Goal: Transaction & Acquisition: Purchase product/service

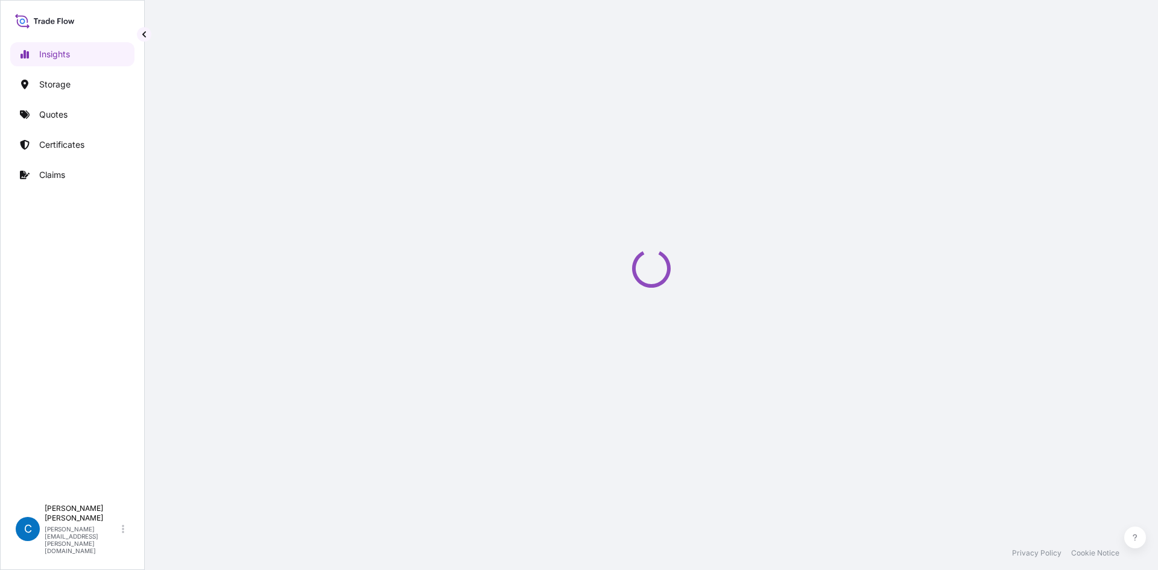
select select "2025"
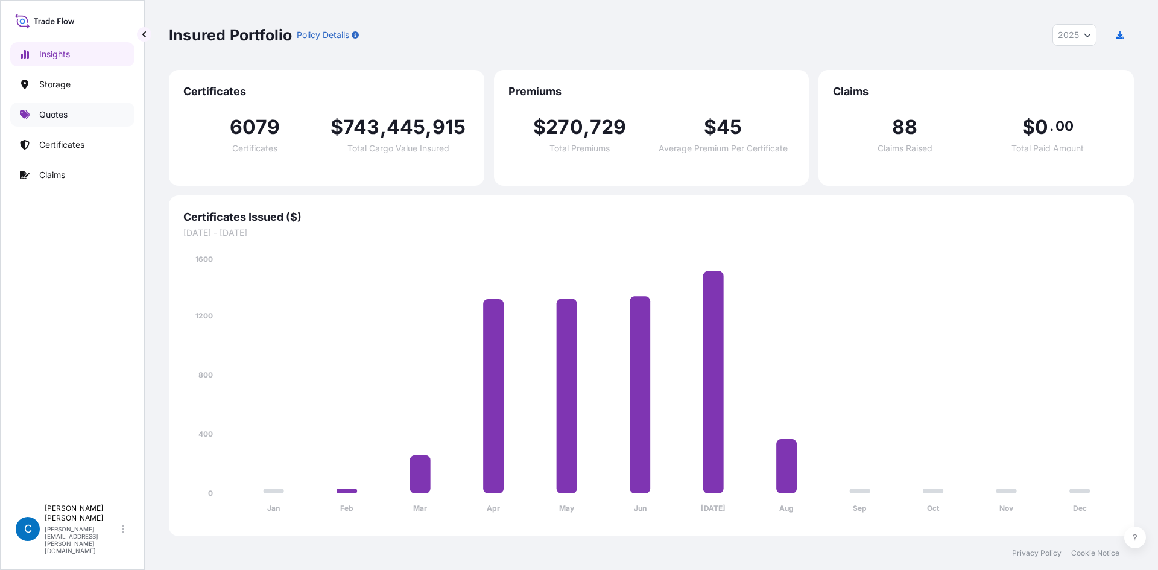
click at [64, 119] on p "Quotes" at bounding box center [53, 115] width 28 height 12
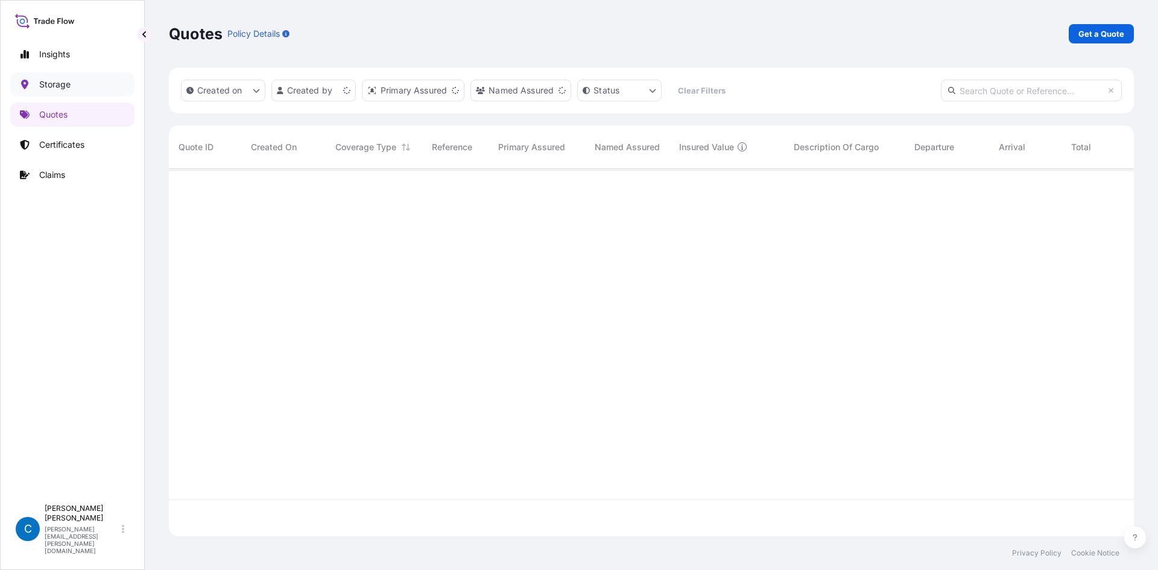
scroll to position [365, 956]
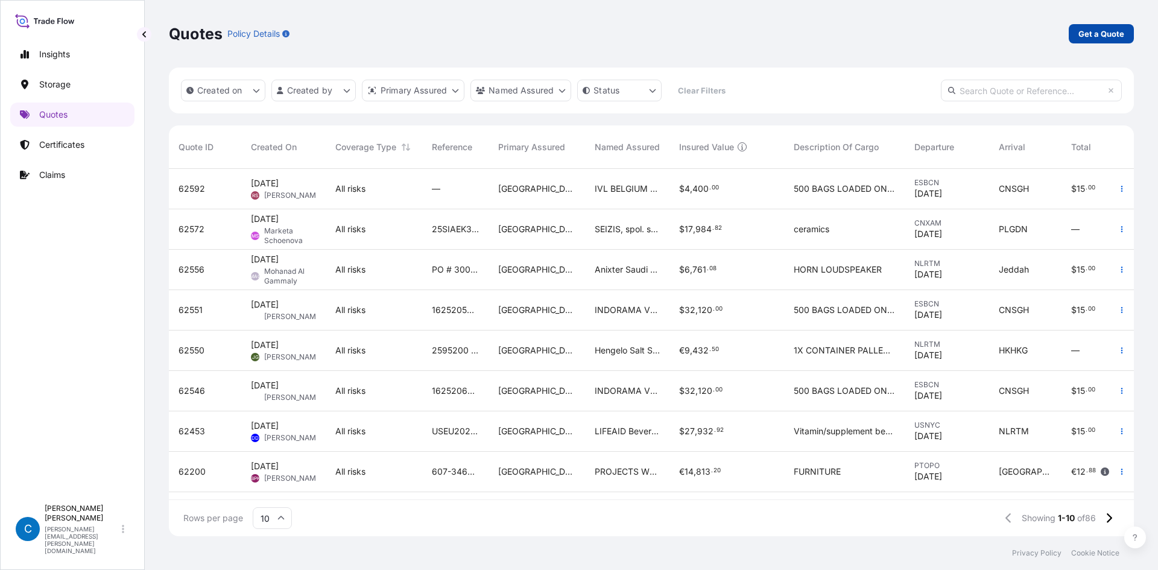
click at [1124, 37] on p "Get a Quote" at bounding box center [1102, 34] width 46 height 12
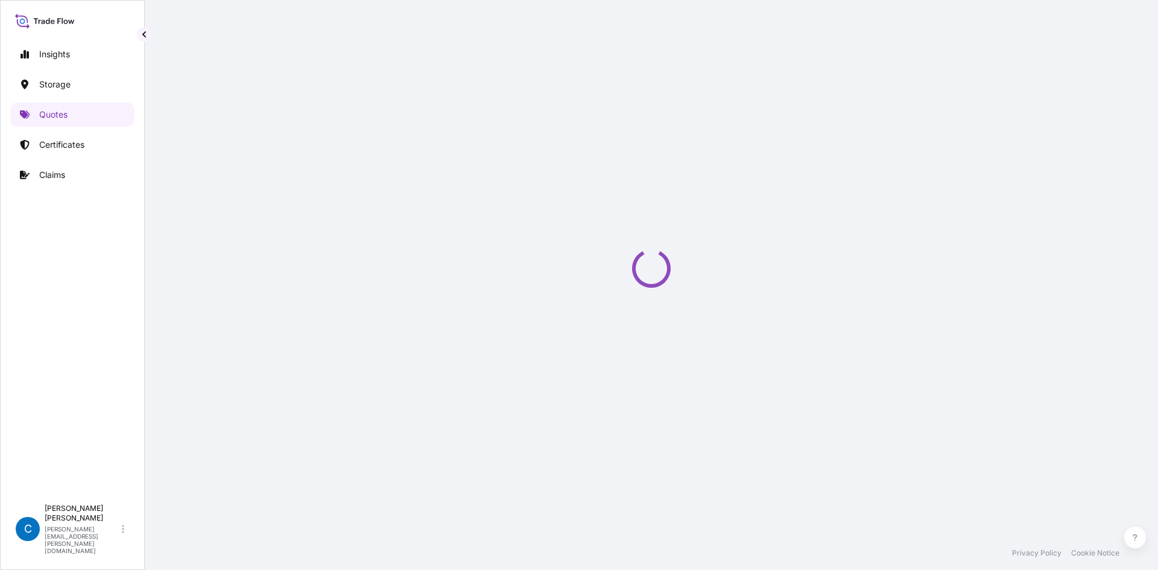
select select "Water"
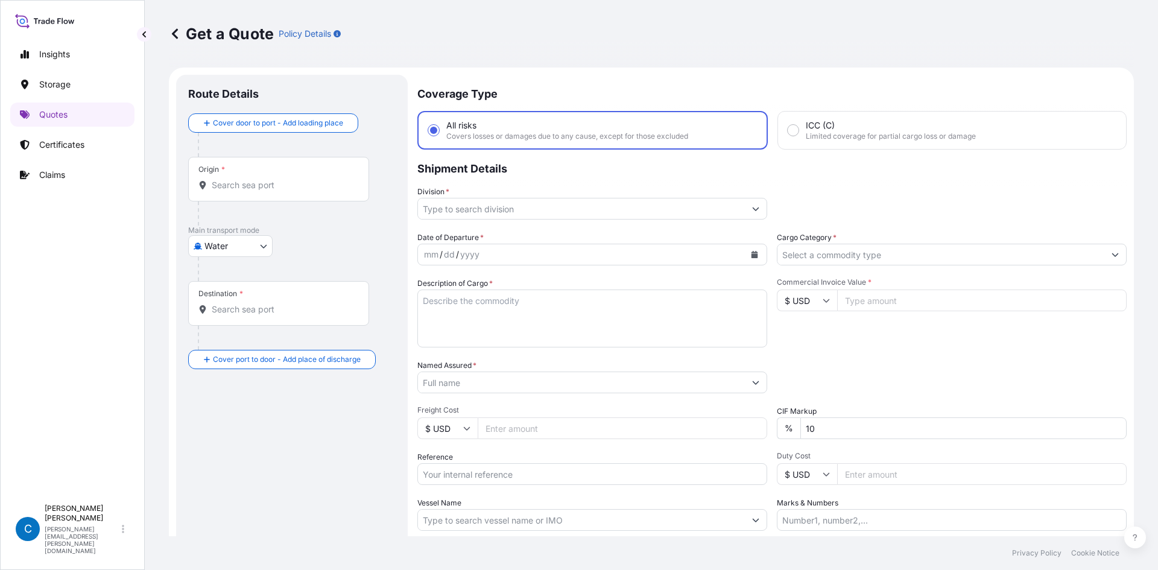
scroll to position [19, 0]
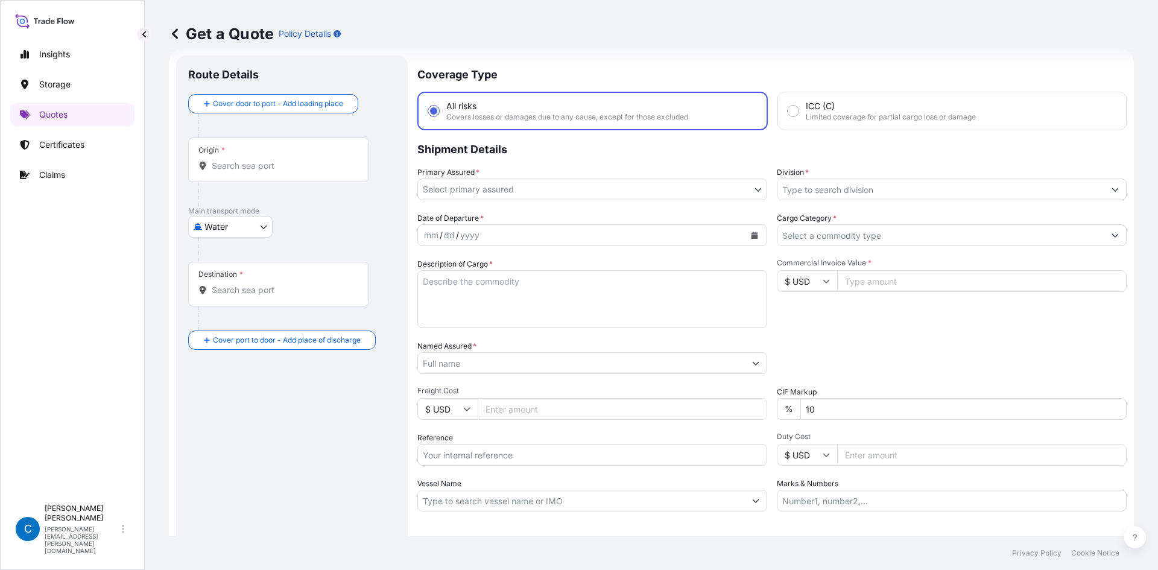
click at [253, 150] on div "Origin *" at bounding box center [278, 160] width 181 height 45
click at [253, 160] on input "Origin *" at bounding box center [283, 166] width 142 height 12
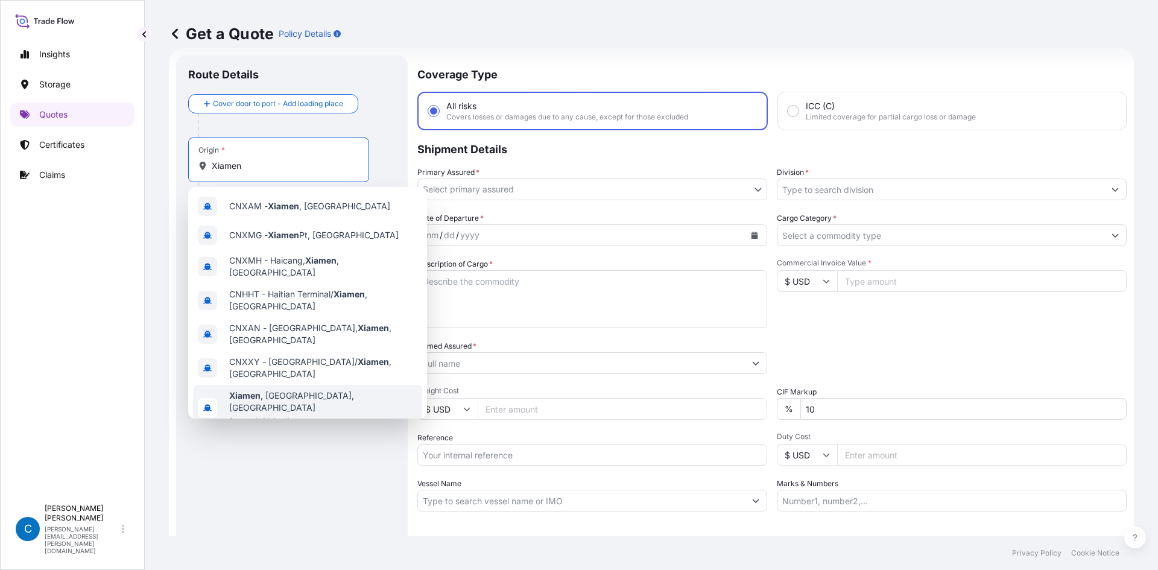
click at [282, 414] on span "Any port in this location" at bounding box center [323, 420] width 188 height 12
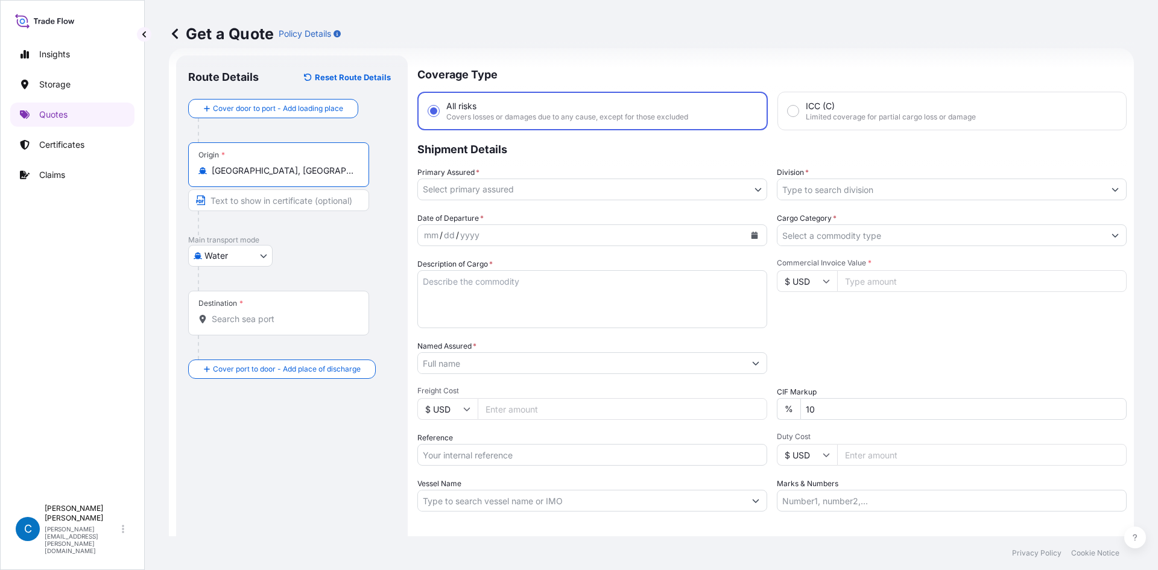
type input "[GEOGRAPHIC_DATA], [GEOGRAPHIC_DATA], [GEOGRAPHIC_DATA]"
click at [264, 195] on input "Text to appear on certificate" at bounding box center [278, 200] width 181 height 22
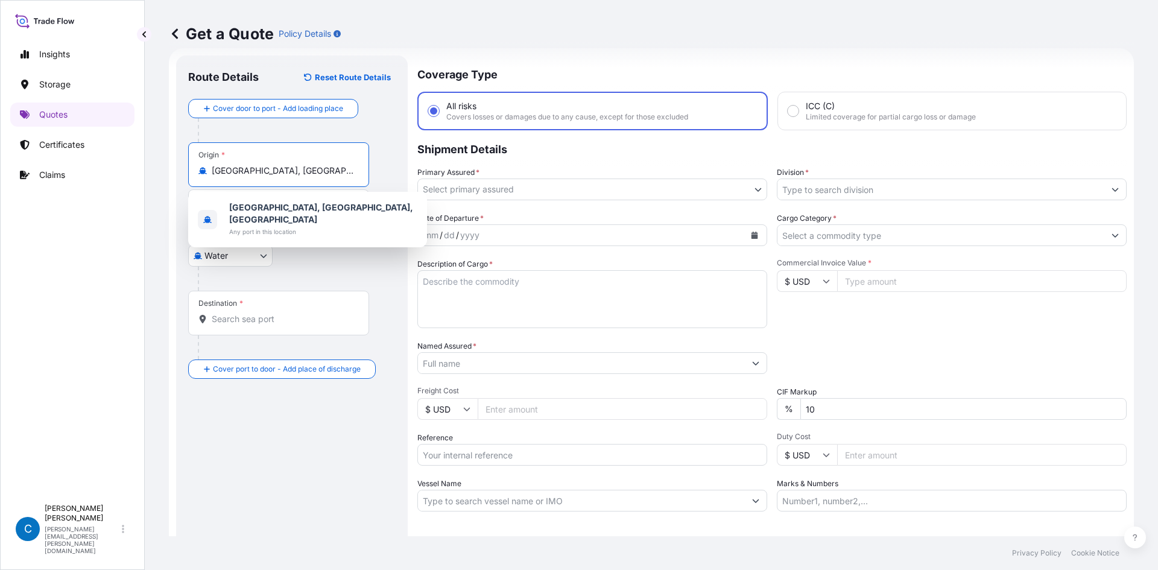
click at [264, 174] on input "[GEOGRAPHIC_DATA], [GEOGRAPHIC_DATA], [GEOGRAPHIC_DATA]" at bounding box center [283, 171] width 142 height 12
click at [363, 258] on div "Water Air Water Inland" at bounding box center [292, 256] width 208 height 22
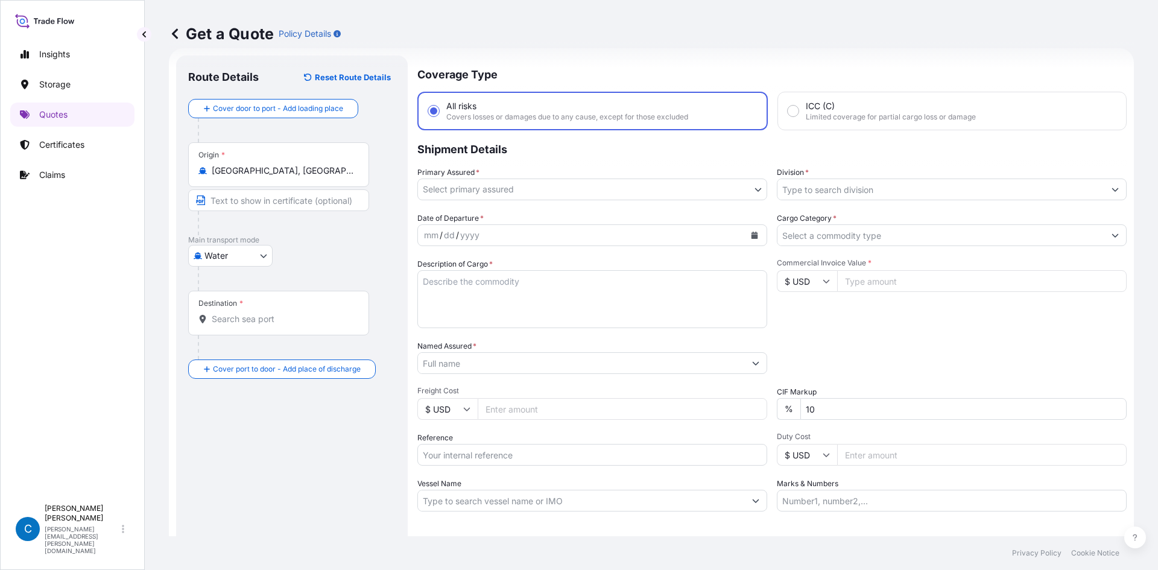
click at [302, 199] on input "Text to appear on certificate" at bounding box center [278, 200] width 181 height 22
paste input "[GEOGRAPHIC_DATA], [GEOGRAPHIC_DATA], [GEOGRAPHIC_DATA]"
click at [270, 200] on input "[GEOGRAPHIC_DATA], [GEOGRAPHIC_DATA], [GEOGRAPHIC_DATA]" at bounding box center [278, 200] width 181 height 22
type input "[GEOGRAPHIC_DATA], [GEOGRAPHIC_DATA]"
click at [317, 328] on div "Destination *" at bounding box center [278, 313] width 181 height 45
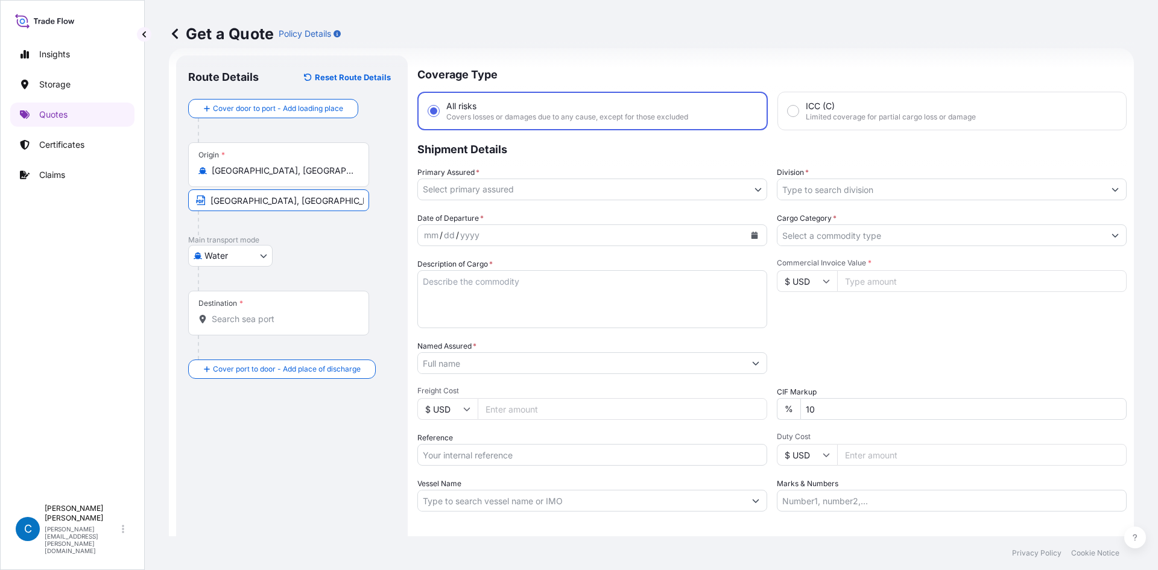
click at [317, 325] on input "Destination *" at bounding box center [283, 319] width 142 height 12
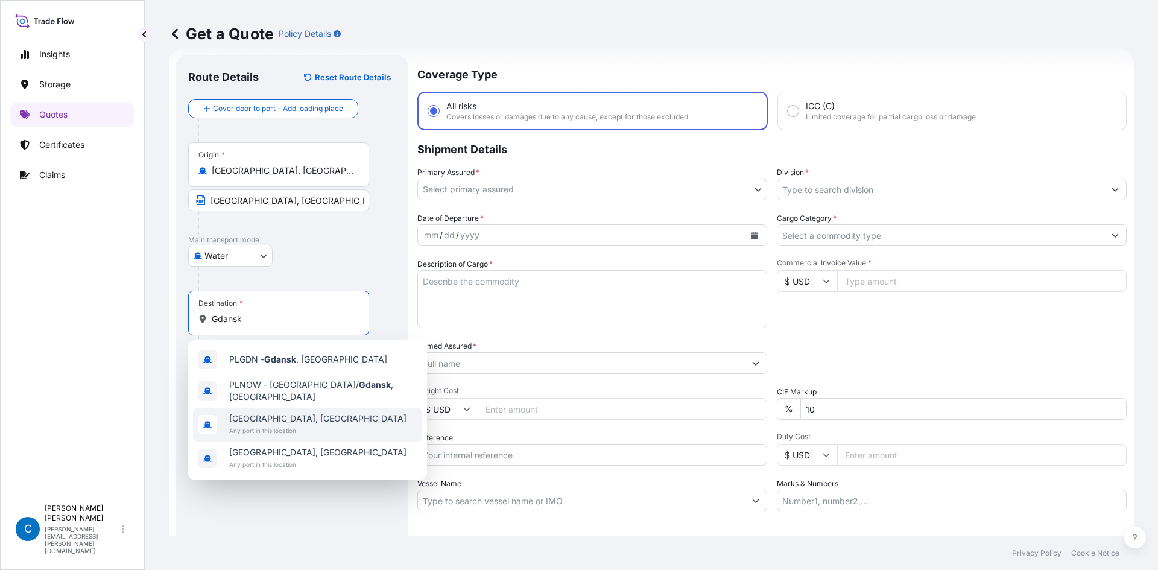
click at [301, 420] on div "[GEOGRAPHIC_DATA], [GEOGRAPHIC_DATA] Any port in this location" at bounding box center [307, 425] width 229 height 34
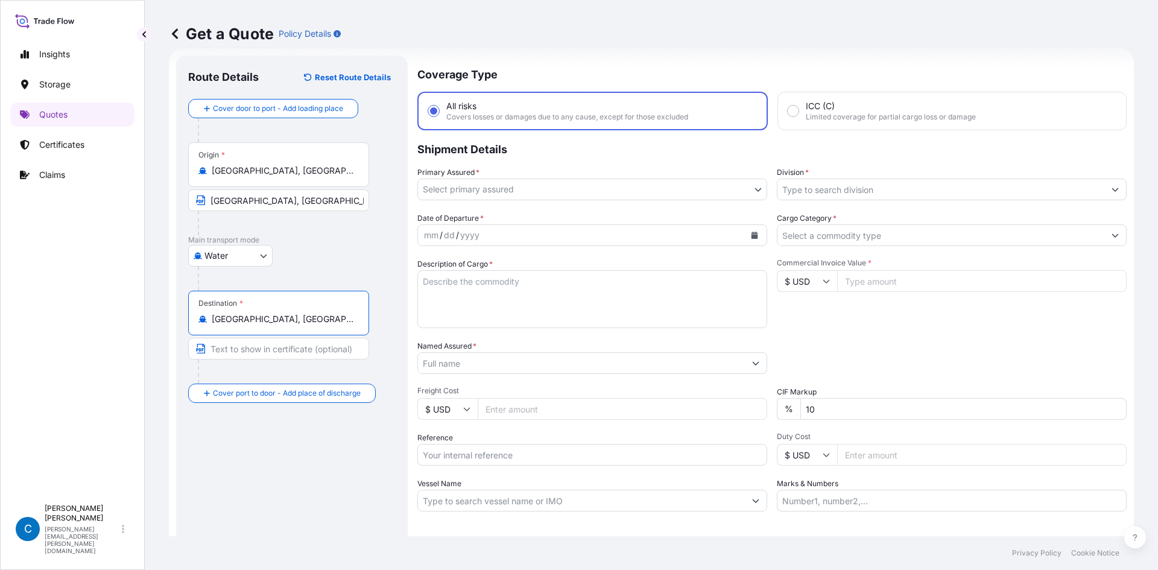
type input "[GEOGRAPHIC_DATA], [GEOGRAPHIC_DATA]"
click at [253, 478] on div "Route Details Reset Route Details Cover door to port - Add loading place Place …" at bounding box center [292, 329] width 208 height 522
click at [255, 320] on input "[GEOGRAPHIC_DATA], [GEOGRAPHIC_DATA]" at bounding box center [283, 319] width 142 height 12
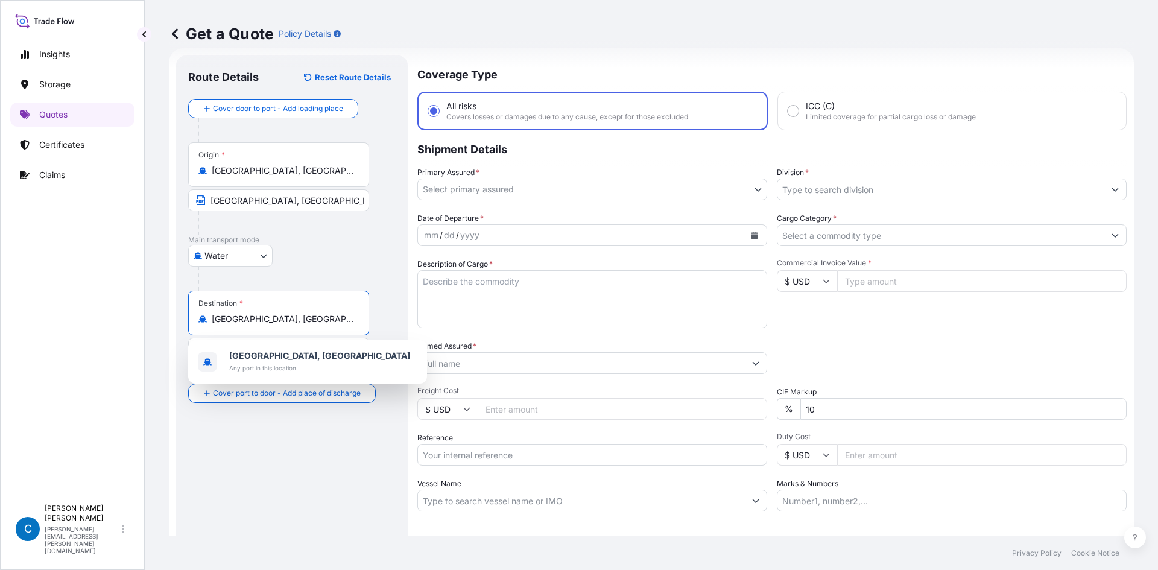
click at [255, 320] on input "[GEOGRAPHIC_DATA], [GEOGRAPHIC_DATA]" at bounding box center [283, 319] width 142 height 12
click at [275, 461] on div "Route Details Reset Route Details Cover door to port - Add loading place Place …" at bounding box center [292, 329] width 208 height 522
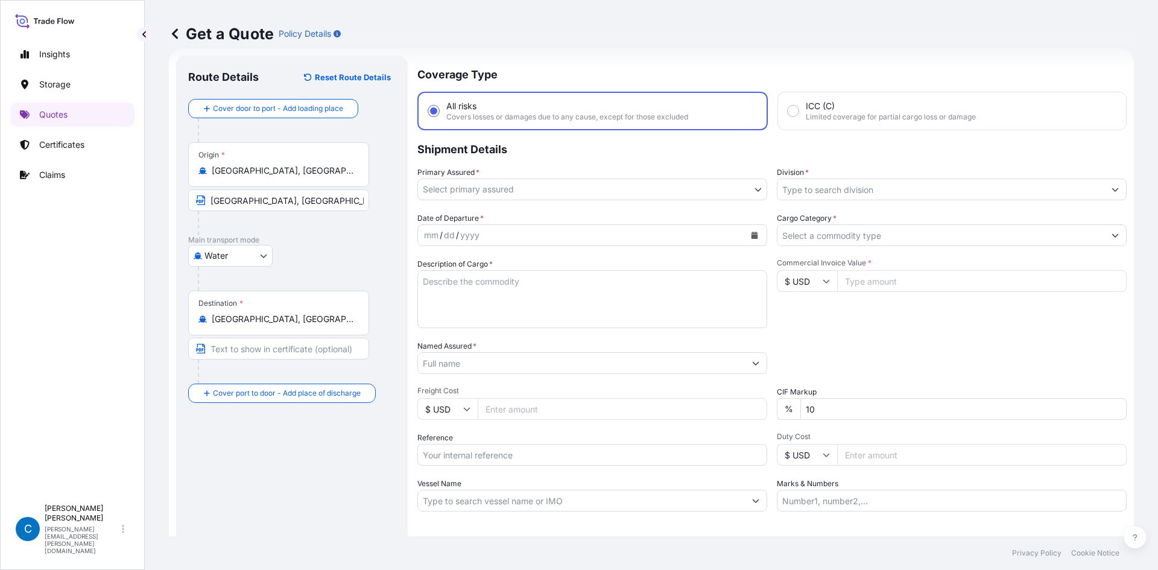
click at [244, 346] on input "Text to appear on certificate" at bounding box center [278, 349] width 181 height 22
paste input "[GEOGRAPHIC_DATA], [GEOGRAPHIC_DATA]"
type input "[GEOGRAPHIC_DATA], [GEOGRAPHIC_DATA]"
click at [250, 452] on div "Route Details Reset Route Details Cover door to port - Add loading place Place …" at bounding box center [292, 329] width 208 height 522
click at [618, 187] on body "Insights Storage Quotes Certificates Claims C [PERSON_NAME] [PERSON_NAME][EMAIL…" at bounding box center [579, 285] width 1158 height 570
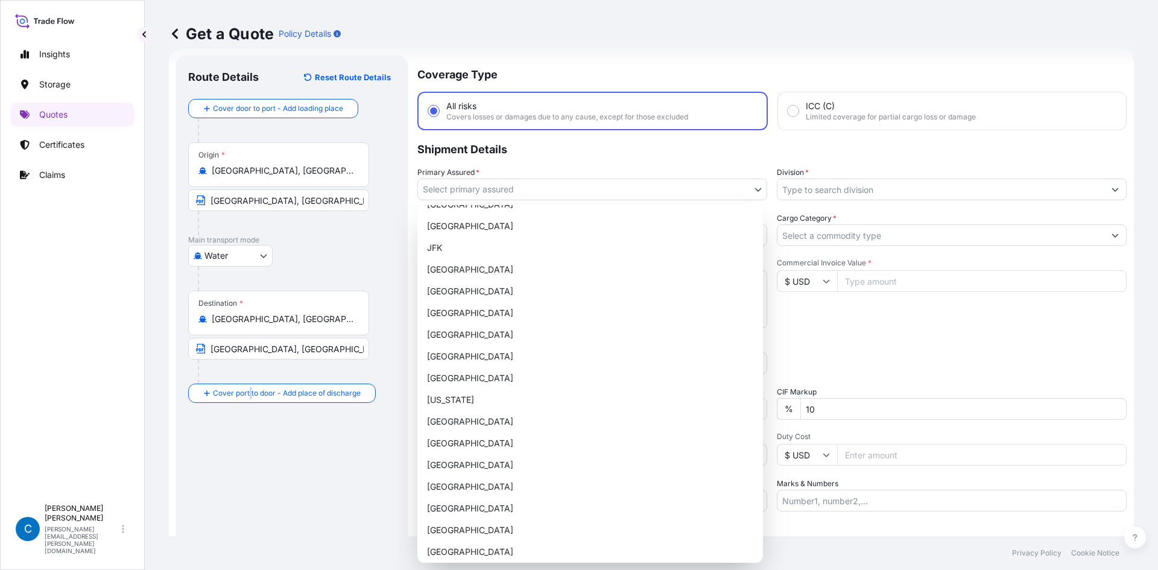
scroll to position [603, 0]
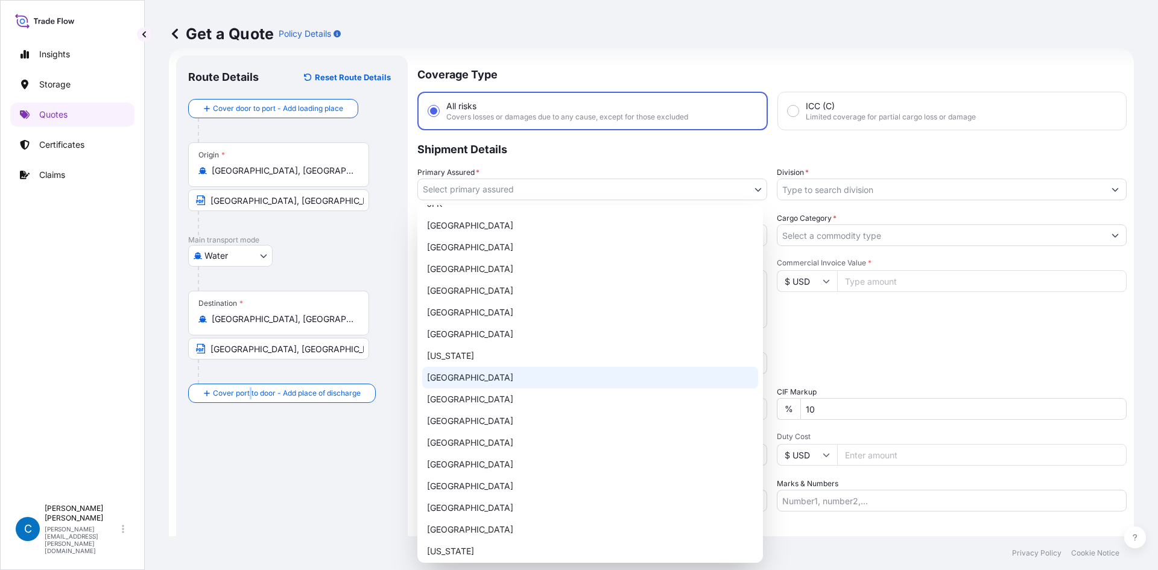
click at [650, 375] on div "[GEOGRAPHIC_DATA]" at bounding box center [590, 378] width 336 height 22
select select "31595"
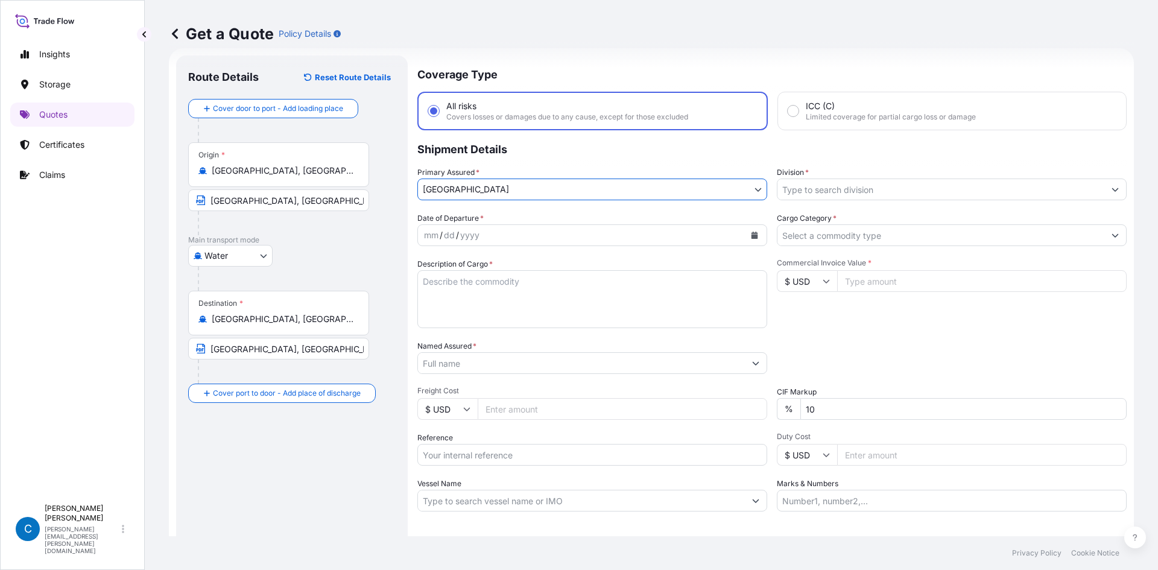
click at [834, 189] on input "Division *" at bounding box center [941, 190] width 327 height 22
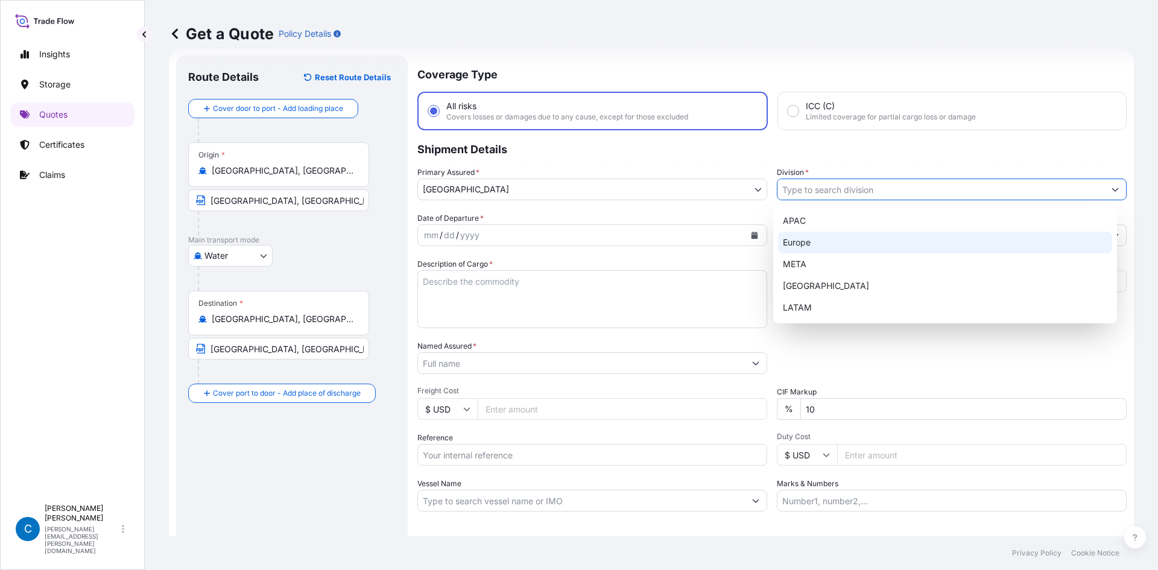
click at [825, 246] on div "Europe" at bounding box center [945, 243] width 335 height 22
type input "Europe"
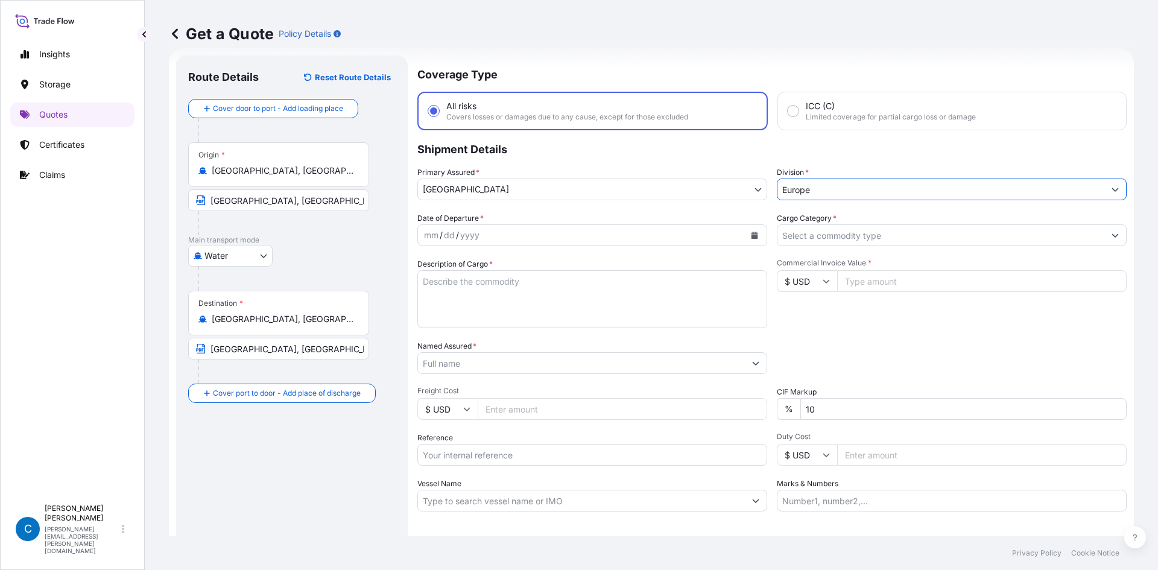
click at [634, 232] on div "mm / dd / yyyy" at bounding box center [581, 235] width 327 height 22
click at [751, 229] on button "Calendar" at bounding box center [754, 235] width 19 height 19
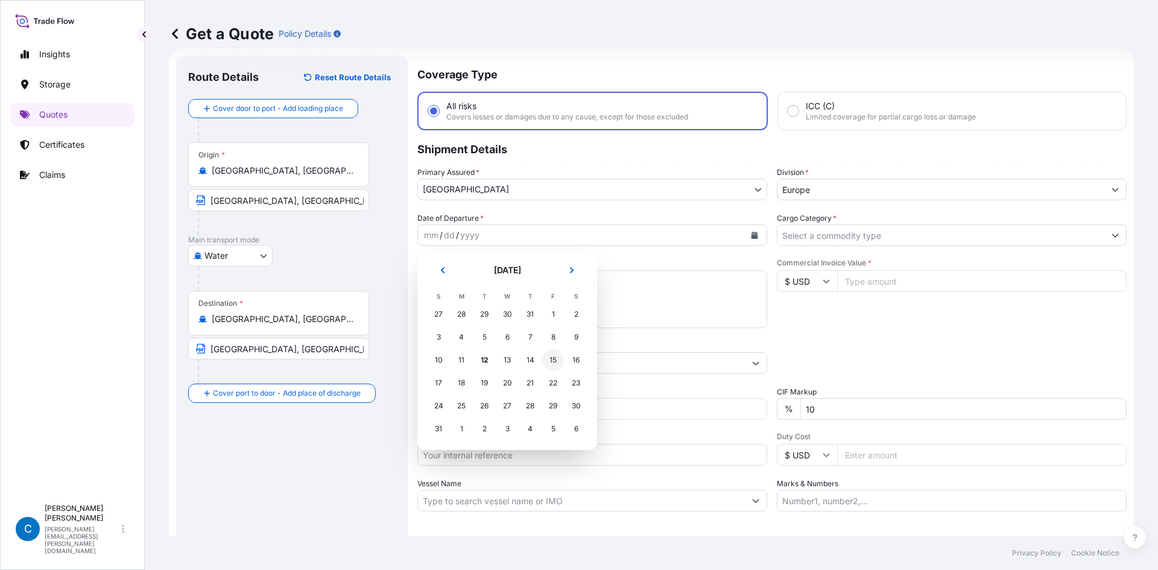
click at [556, 361] on div "15" at bounding box center [553, 360] width 22 height 22
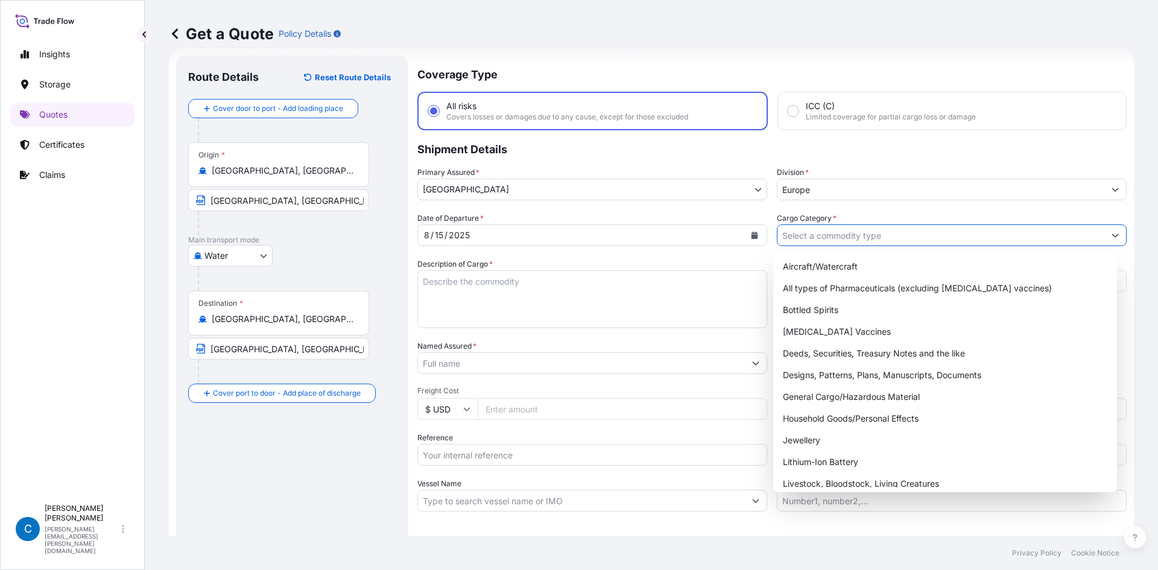
click at [832, 232] on input "Cargo Category *" at bounding box center [941, 235] width 327 height 22
click at [797, 396] on div "General Cargo/Hazardous Material" at bounding box center [945, 397] width 335 height 22
type input "General Cargo/Hazardous Material"
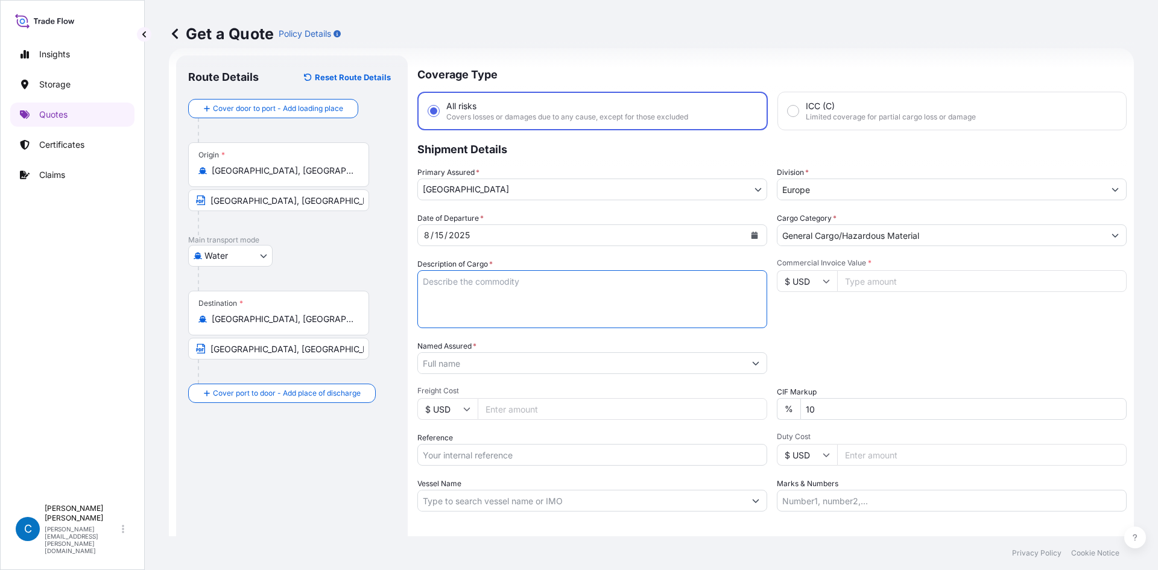
click at [622, 287] on textarea "Description of Cargo *" at bounding box center [592, 299] width 350 height 58
paste textarea "ABS Luggage"
type textarea "ABS Luggage"
click at [933, 271] on input "Commercial Invoice Value *" at bounding box center [982, 281] width 290 height 22
type input "108963.2"
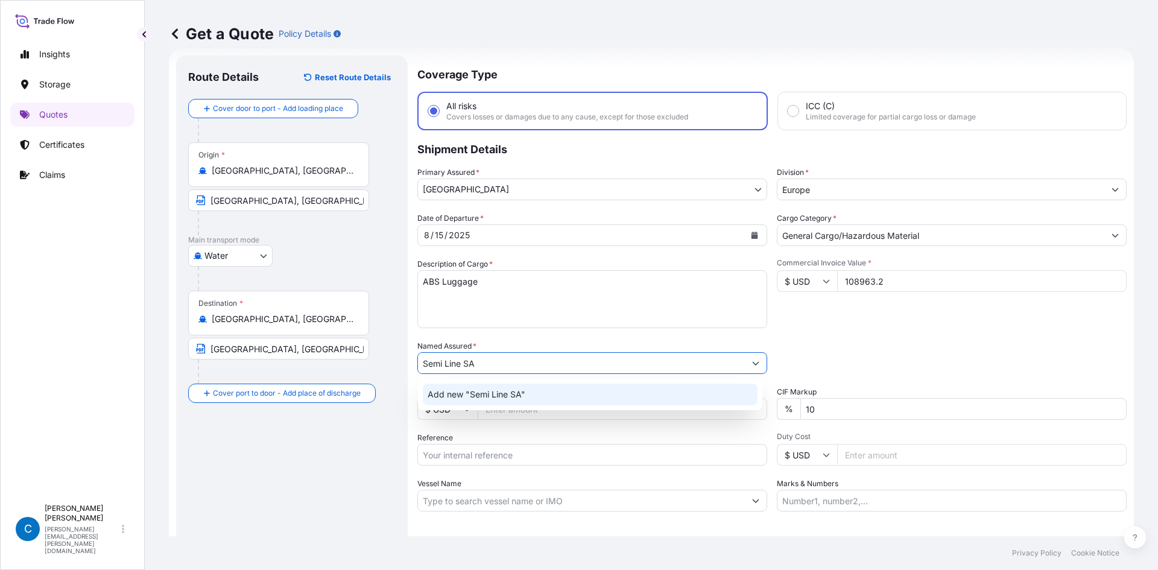
click at [516, 388] on div "Add new "Semi Line SA"" at bounding box center [590, 395] width 335 height 22
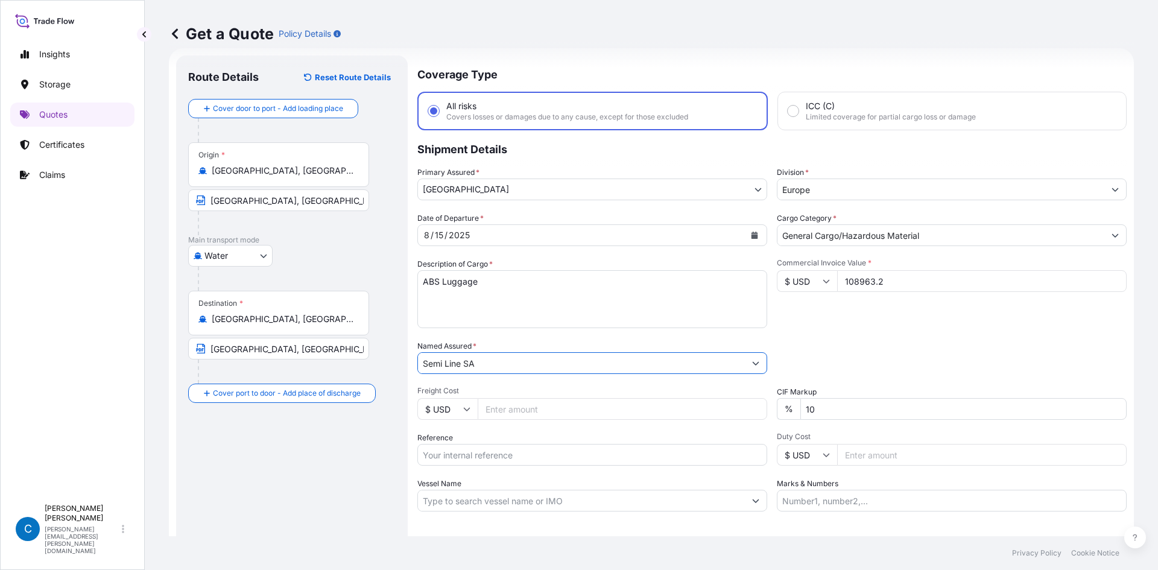
type input "Semi Line SA"
click at [864, 332] on div "Date of Departure * [DATE] Cargo Category * General Cargo/Hazardous Material De…" at bounding box center [771, 361] width 709 height 299
click at [830, 404] on input "10" at bounding box center [964, 409] width 326 height 22
click at [805, 412] on input "10" at bounding box center [964, 409] width 326 height 22
type input "0"
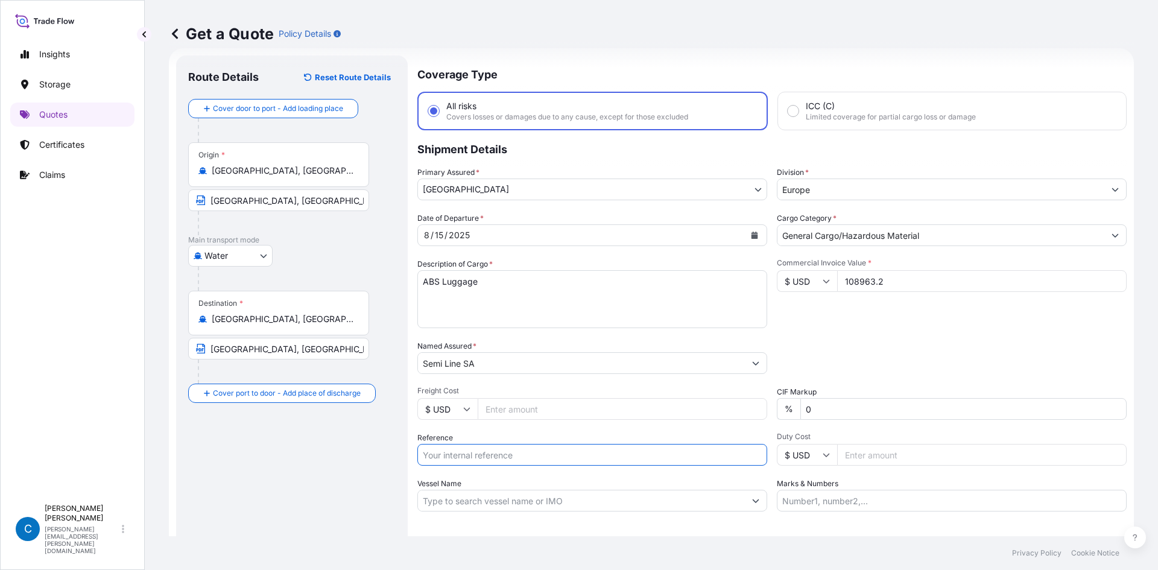
paste input "OOCU7953875 OOCU9700135"
type input "OOCU7953875 OOCU9700135"
click at [902, 318] on div "Commercial Invoice Value * $ USD 108963.2" at bounding box center [952, 293] width 350 height 70
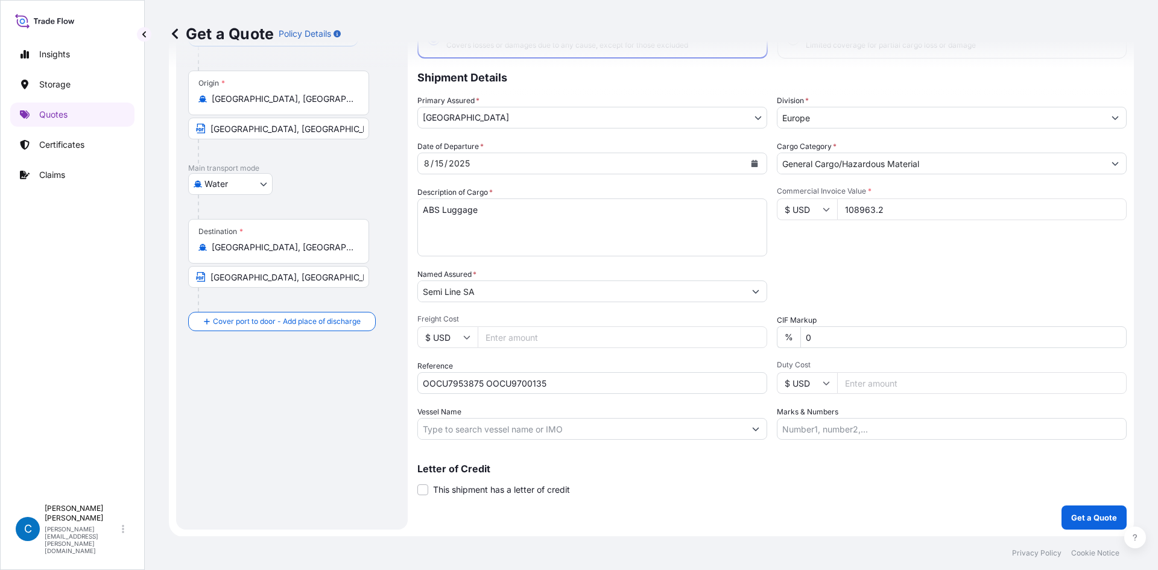
scroll to position [92, 0]
click at [686, 425] on input "Vessel Name" at bounding box center [581, 428] width 327 height 22
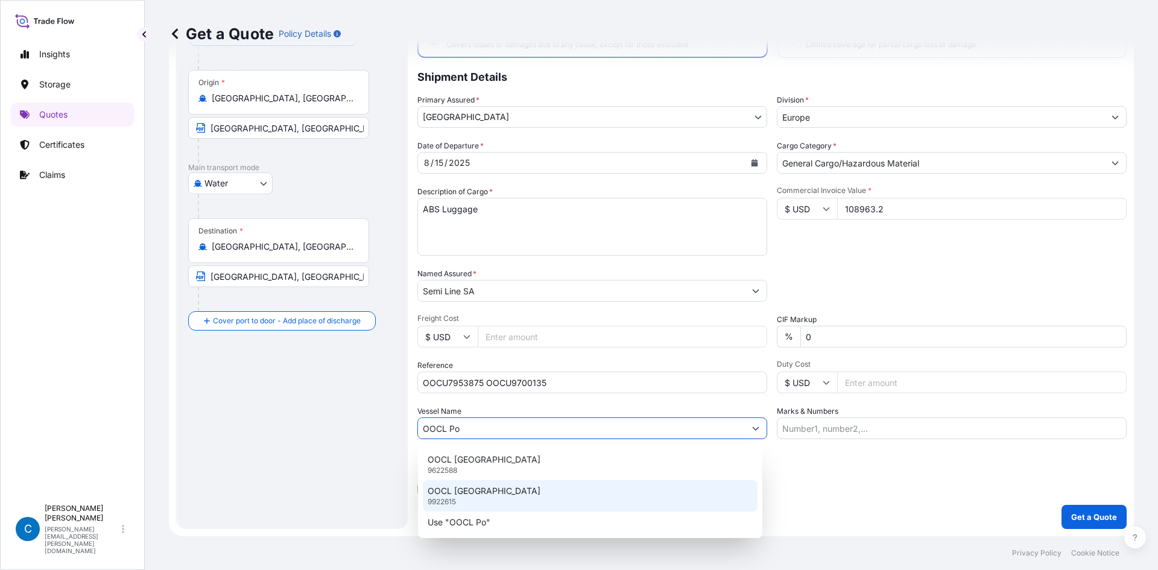
click at [603, 490] on div "OOCL PORTUGAL 9922615" at bounding box center [590, 495] width 335 height 31
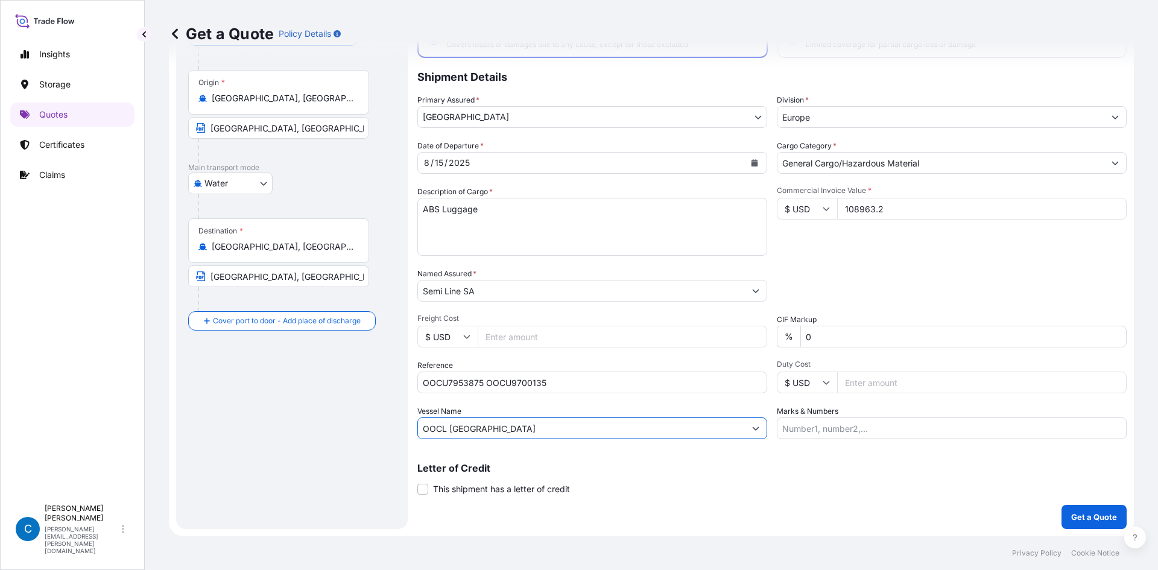
type input "OOCL [GEOGRAPHIC_DATA]"
click at [727, 487] on div "Letter of Credit This shipment has a letter of credit Letter of credit * Letter…" at bounding box center [771, 479] width 709 height 32
click at [1071, 514] on p "Get a Quote" at bounding box center [1094, 517] width 46 height 12
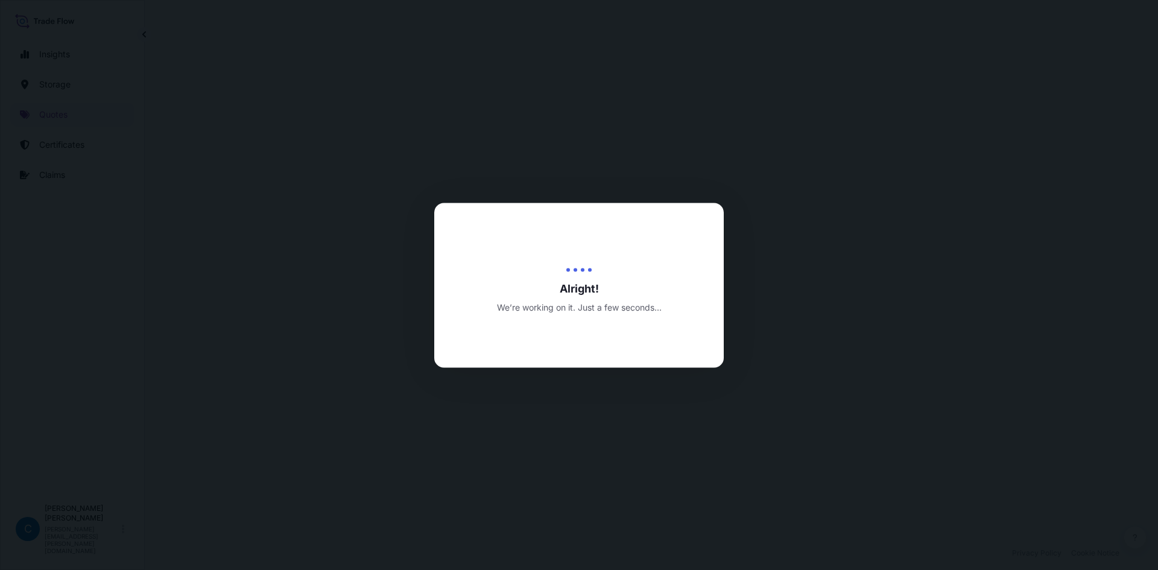
select select "Water"
select select "31595"
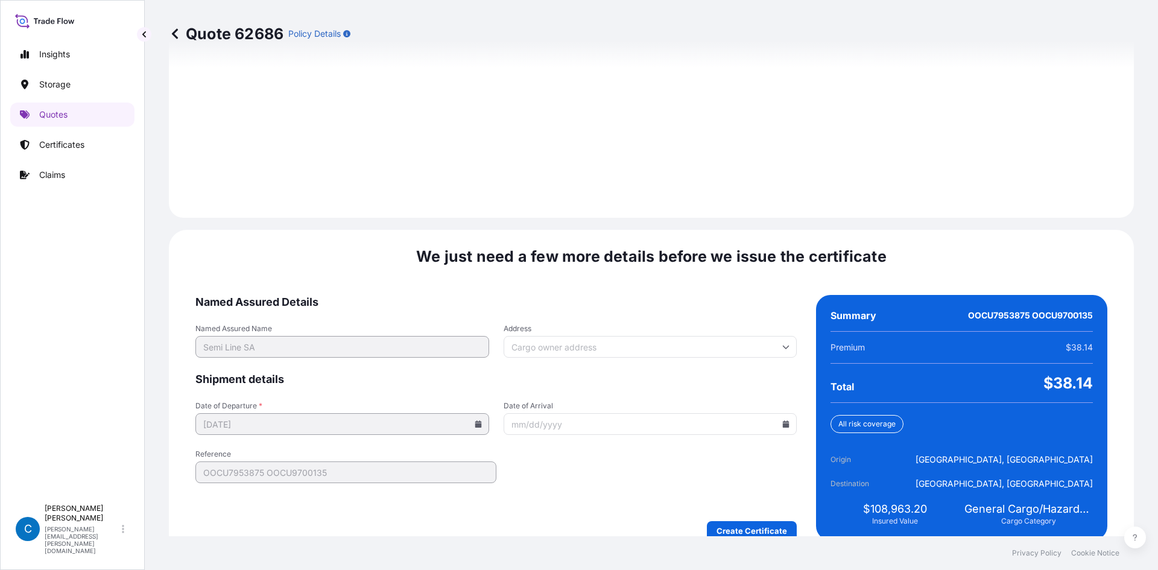
scroll to position [1668, 0]
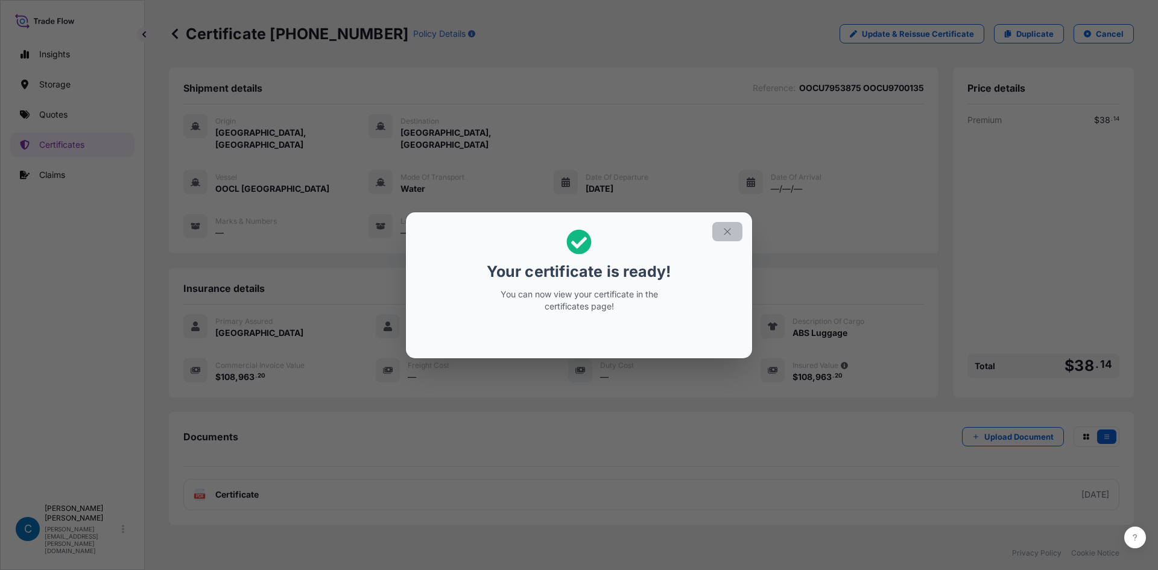
click at [724, 235] on icon "button" at bounding box center [727, 231] width 11 height 11
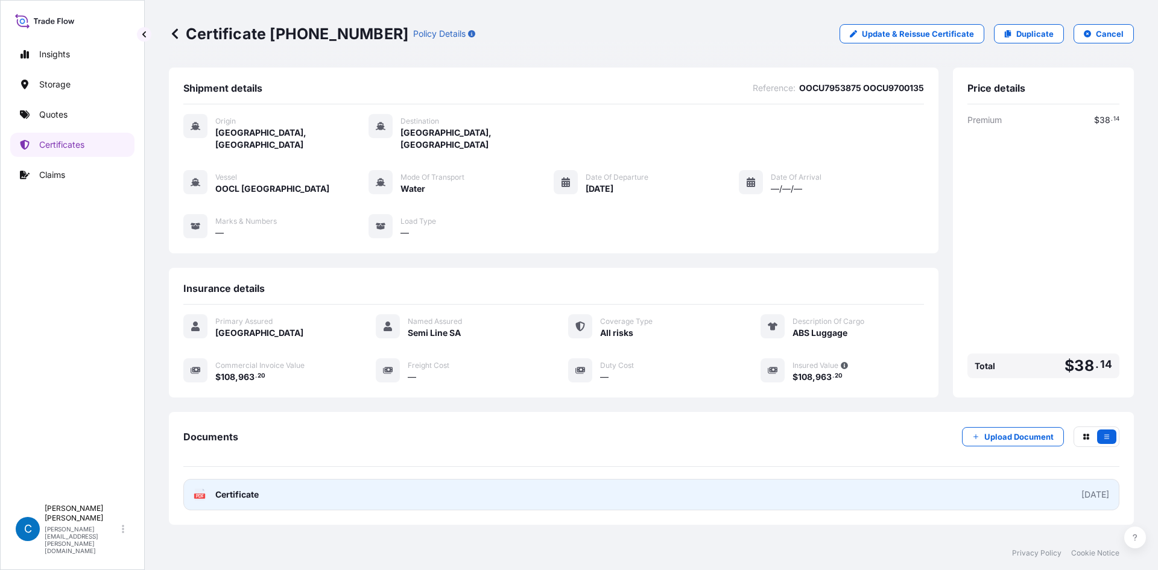
click at [507, 486] on link "PDF Certificate [DATE]" at bounding box center [651, 494] width 936 height 31
